Goal: Task Accomplishment & Management: Manage account settings

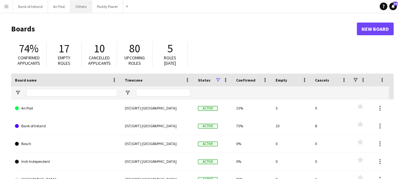
click at [82, 8] on button "Others Close" at bounding box center [81, 6] width 22 height 12
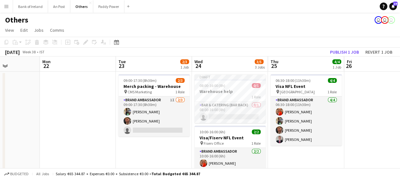
scroll to position [0, 267]
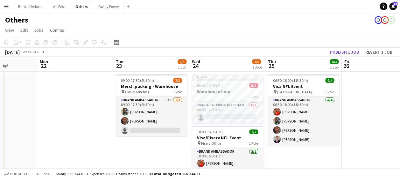
drag, startPoint x: 350, startPoint y: 64, endPoint x: 83, endPoint y: 71, distance: 267.1
click at [83, 71] on app-calendar-viewport "Thu 18 Fri 19 Sat 20 Sun 21 Mon 22 Tue 23 2/3 1 Job Wed 24 3/5 3 Jobs Thu 25 4/…" at bounding box center [200, 159] width 400 height 204
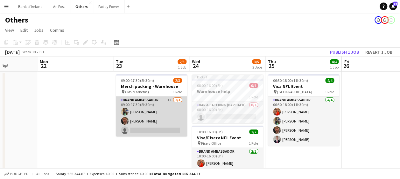
click at [155, 102] on app-card-role "Brand Ambassador 1I [DATE] 09:00-17:30 (8h30m) [PERSON_NAME] [PERSON_NAME] sing…" at bounding box center [151, 117] width 71 height 40
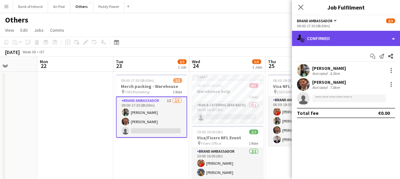
click at [376, 43] on div "single-neutral-actions-check-2 Confirmed" at bounding box center [346, 38] width 108 height 15
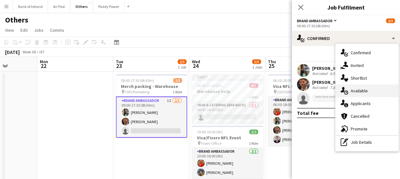
click at [360, 91] on span "Available" at bounding box center [359, 91] width 17 height 6
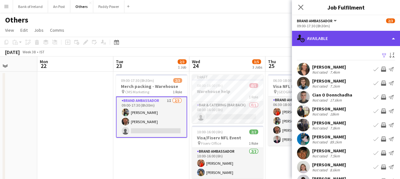
click at [357, 42] on div "single-neutral-actions-upload Available" at bounding box center [346, 38] width 108 height 15
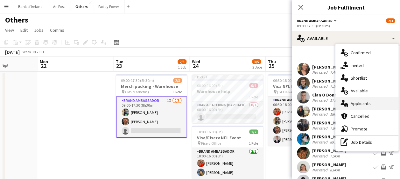
click at [356, 102] on span "Applicants" at bounding box center [361, 104] width 20 height 6
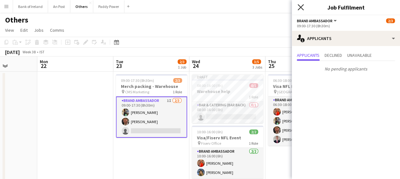
click at [300, 9] on icon "Close pop-in" at bounding box center [301, 7] width 6 height 6
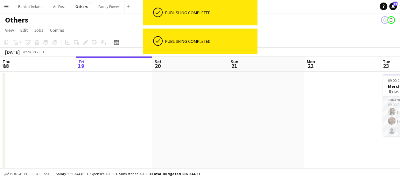
scroll to position [0, 189]
